Goal: Check status: Check status

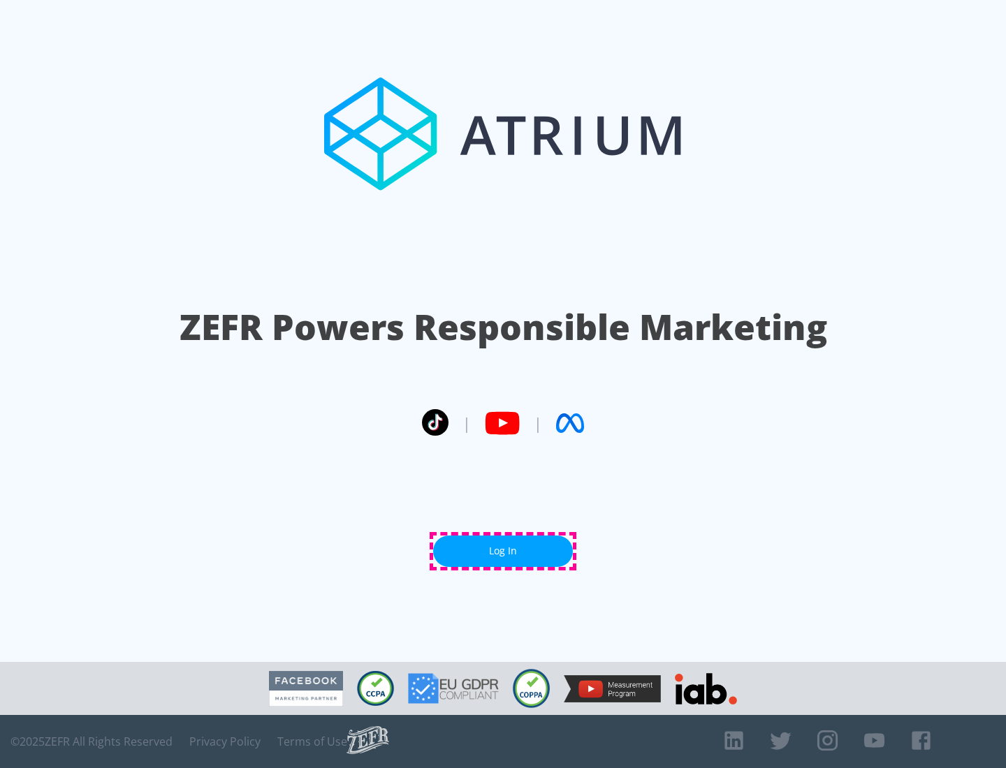
click at [503, 551] on link "Log In" at bounding box center [503, 551] width 140 height 31
